Goal: Task Accomplishment & Management: Manage account settings

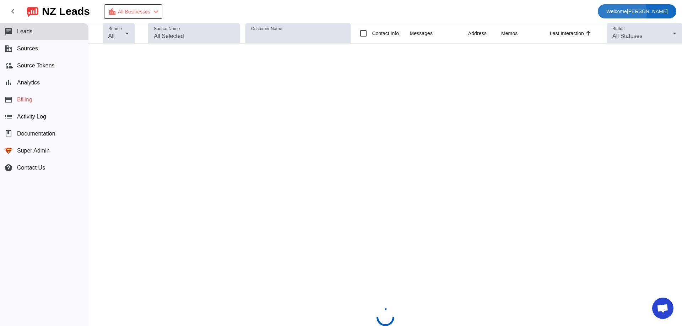
click at [627, 13] on span "Welcome" at bounding box center [616, 12] width 21 height 6
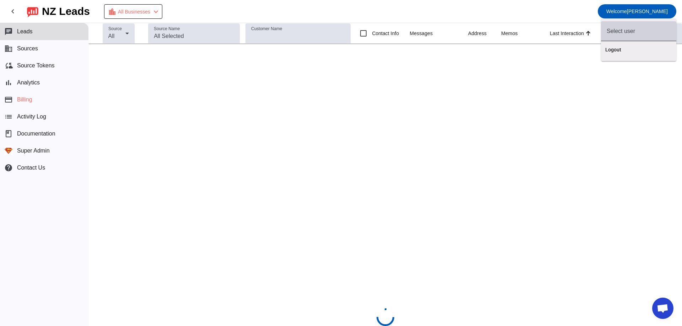
click at [621, 36] on div at bounding box center [639, 31] width 64 height 20
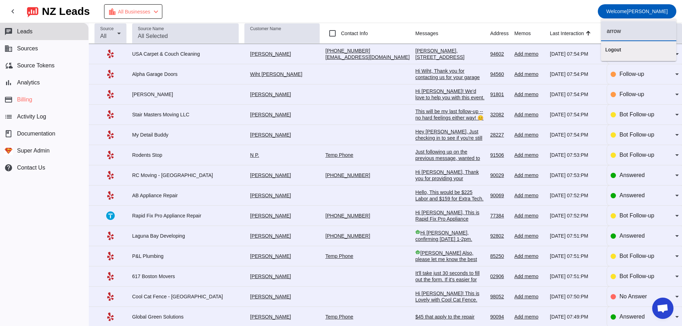
click at [632, 35] on input "arrow" at bounding box center [639, 31] width 64 height 9
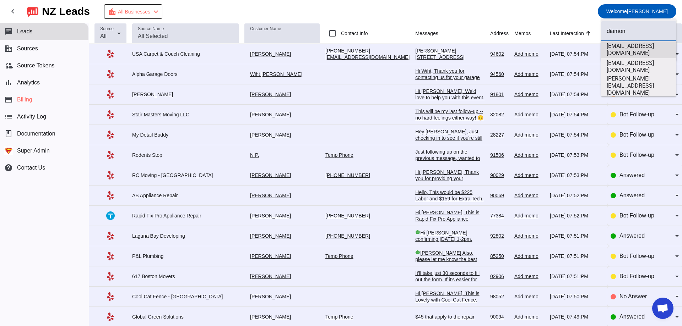
click at [638, 54] on mat-option "[EMAIL_ADDRESS][DOMAIN_NAME]" at bounding box center [638, 49] width 75 height 17
type input "[EMAIL_ADDRESS][DOMAIN_NAME]"
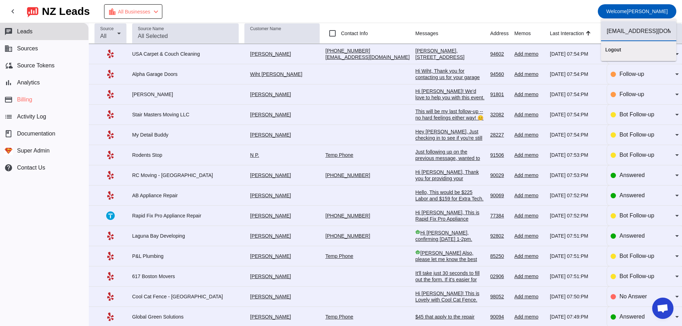
scroll to position [0, 19]
